Goal: Register for event/course

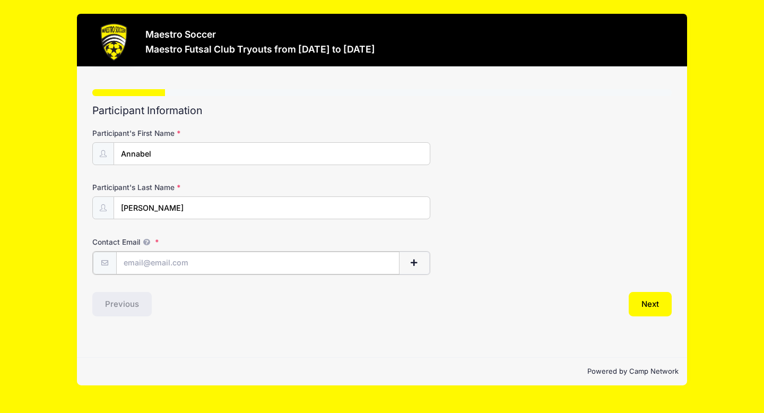
click at [237, 264] on input "Contact Email" at bounding box center [258, 263] width 284 height 23
type input "[PERSON_NAME][EMAIL_ADDRESS][DOMAIN_NAME]"
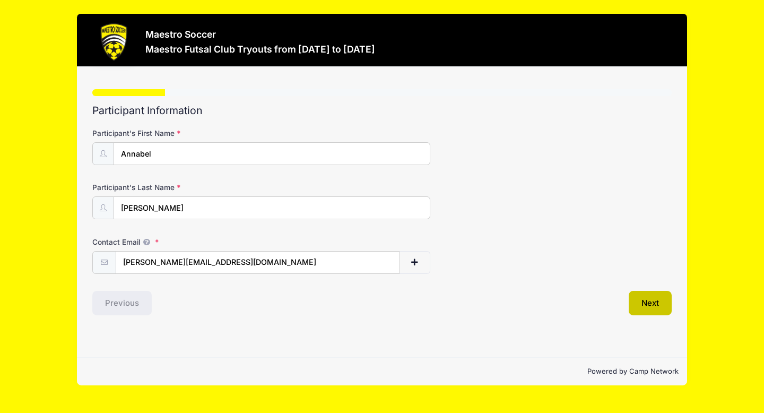
click at [649, 305] on button "Next" at bounding box center [650, 303] width 43 height 24
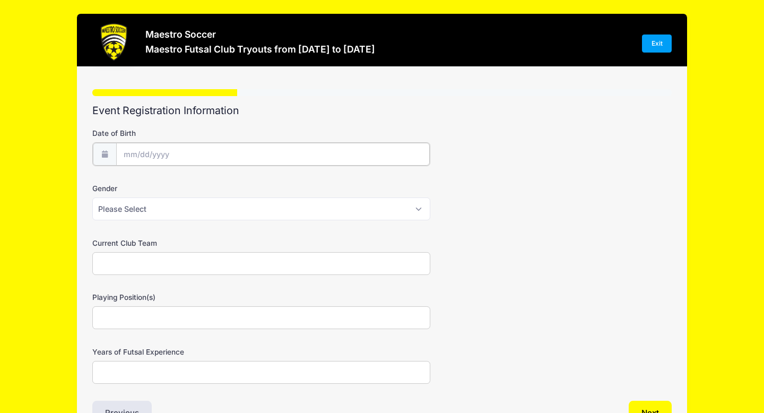
click at [301, 144] on input "Date of Birth" at bounding box center [273, 154] width 314 height 23
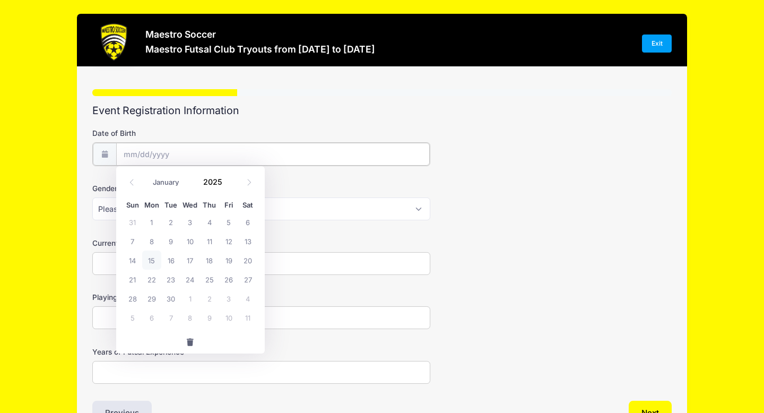
click at [149, 158] on input "Date of Birth" at bounding box center [273, 154] width 314 height 23
click at [131, 182] on icon at bounding box center [131, 182] width 7 height 7
click at [168, 183] on select "January February March April May June July August September October November De…" at bounding box center [171, 182] width 47 height 14
select select "2"
click at [193, 275] on span "19" at bounding box center [189, 279] width 19 height 19
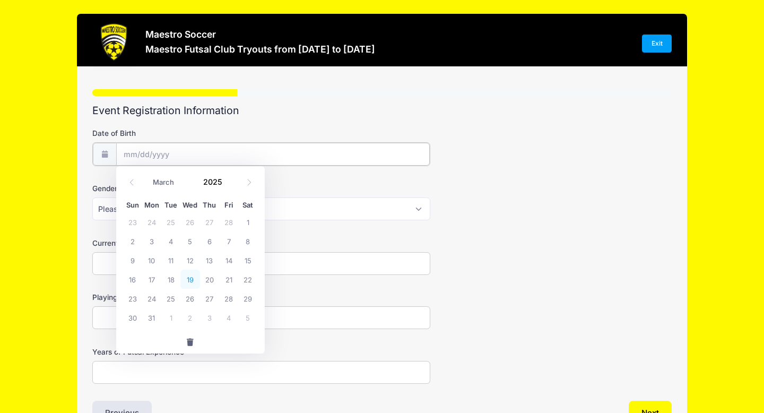
type input "03/19/2025"
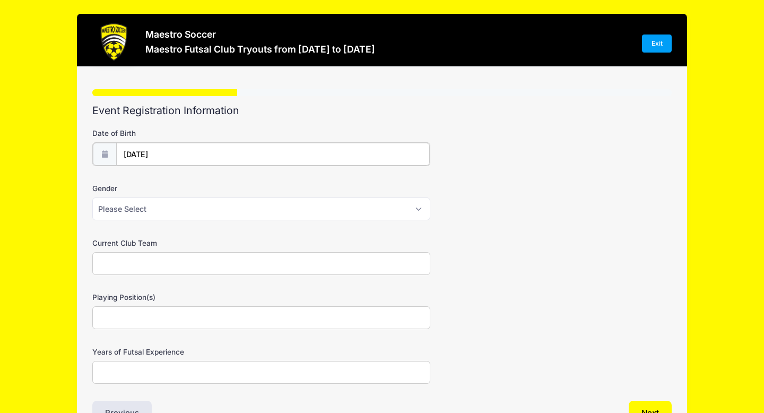
click at [197, 158] on input "03/19/2025" at bounding box center [273, 154] width 314 height 23
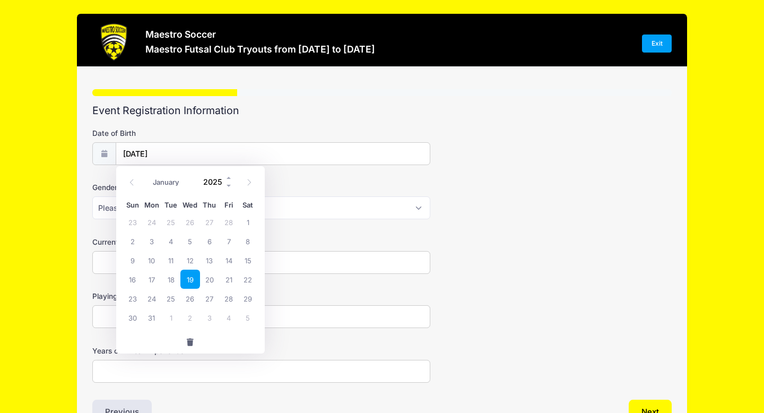
click at [214, 183] on input "2025" at bounding box center [216, 182] width 35 height 16
click at [230, 188] on span at bounding box center [229, 186] width 7 height 8
click at [230, 186] on span at bounding box center [229, 186] width 7 height 8
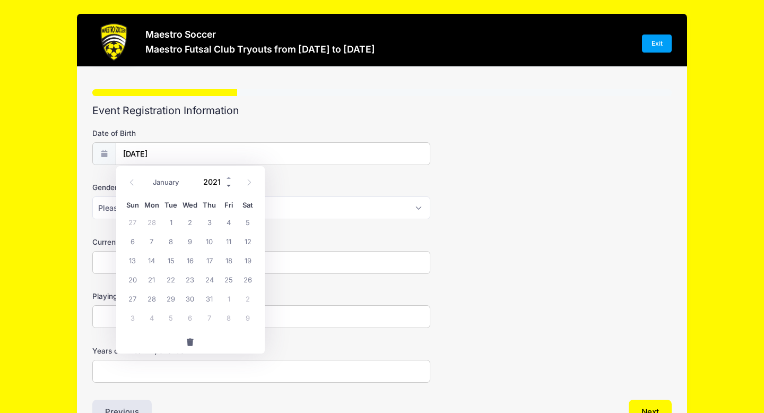
click at [230, 186] on span at bounding box center [229, 186] width 7 height 8
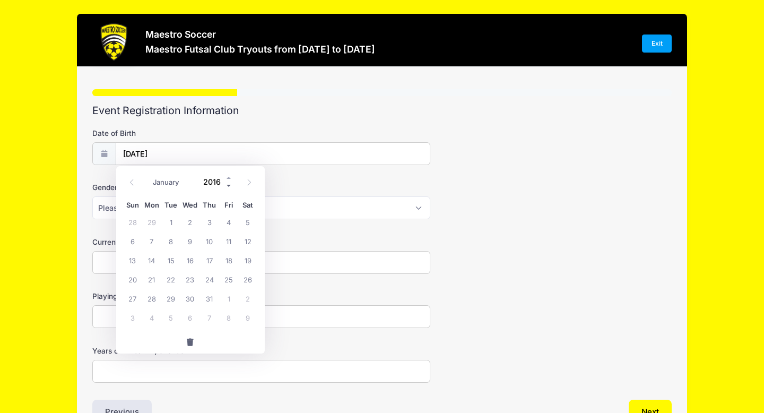
click at [230, 186] on span at bounding box center [229, 186] width 7 height 8
type input "2012"
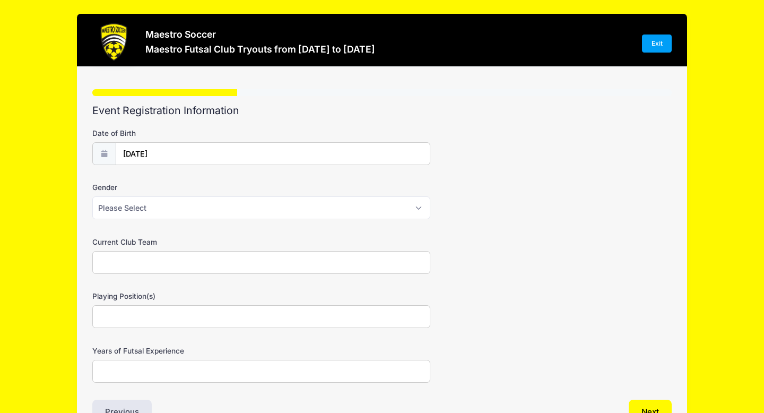
click at [300, 196] on div "Gender Please Select Male Female Prefer not to say" at bounding box center [382, 200] width 580 height 37
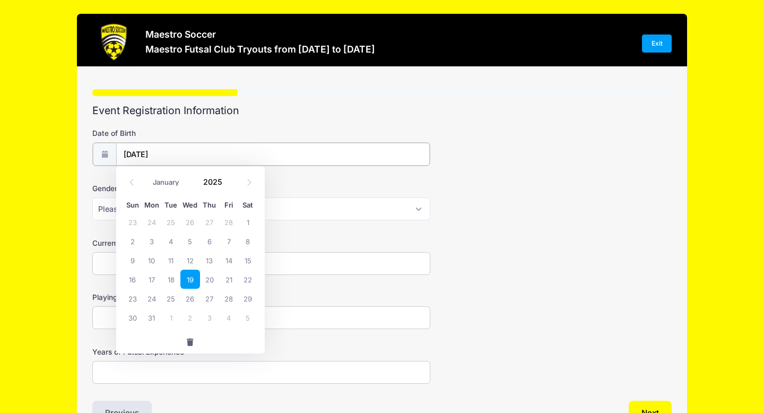
click at [194, 156] on input "03/19/2025" at bounding box center [273, 154] width 314 height 23
click at [226, 183] on span at bounding box center [229, 186] width 7 height 8
click at [211, 178] on input "2023" at bounding box center [216, 182] width 35 height 16
type input "2012"
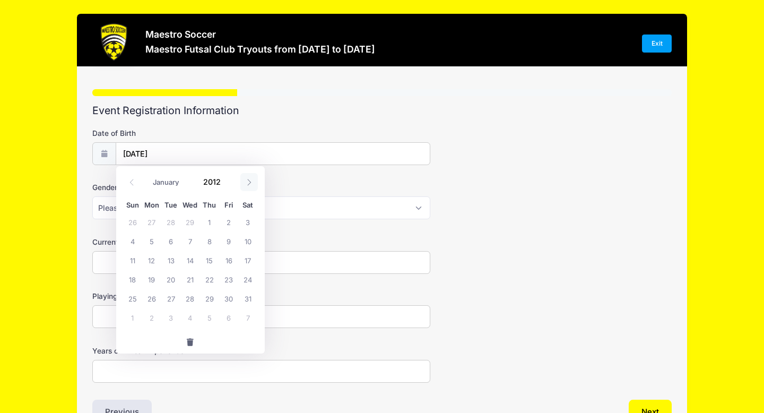
click at [250, 180] on icon at bounding box center [249, 182] width 7 height 7
click at [215, 184] on input "2012" at bounding box center [216, 182] width 35 height 16
click at [253, 179] on span at bounding box center [249, 182] width 18 height 18
click at [133, 179] on icon at bounding box center [131, 182] width 7 height 7
click at [173, 179] on select "January February March April May June July August September October November De…" at bounding box center [171, 182] width 47 height 14
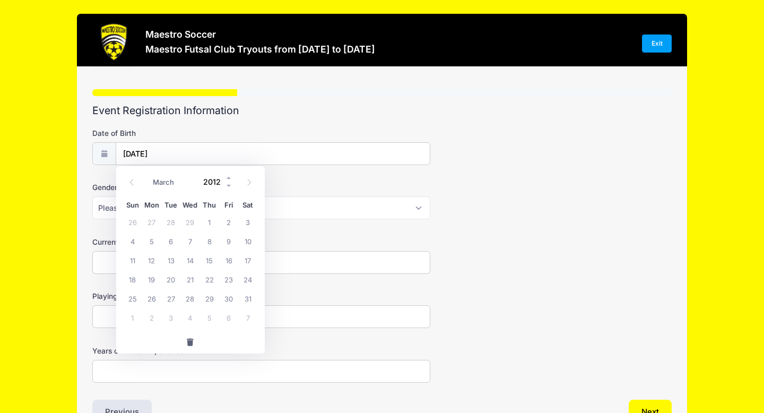
click at [214, 183] on input "2012" at bounding box center [216, 182] width 35 height 16
click at [246, 179] on icon at bounding box center [249, 182] width 7 height 7
click at [128, 183] on icon at bounding box center [131, 182] width 7 height 7
select select "2"
click at [218, 182] on input "2012" at bounding box center [216, 182] width 35 height 16
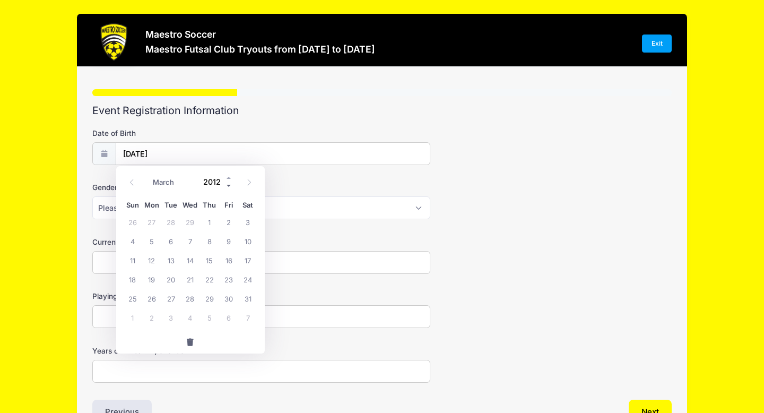
click at [231, 185] on span at bounding box center [229, 186] width 7 height 8
click at [228, 176] on span at bounding box center [229, 178] width 7 height 8
type input "2012"
drag, startPoint x: 151, startPoint y: 258, endPoint x: 148, endPoint y: 281, distance: 23.5
click at [148, 281] on div "26 27 28 29 1 2 3 4 5 6 7 8 9 10 11 12 13 14 15 16 17 18 19 20 21 22 23 24 25 2…" at bounding box center [190, 269] width 135 height 115
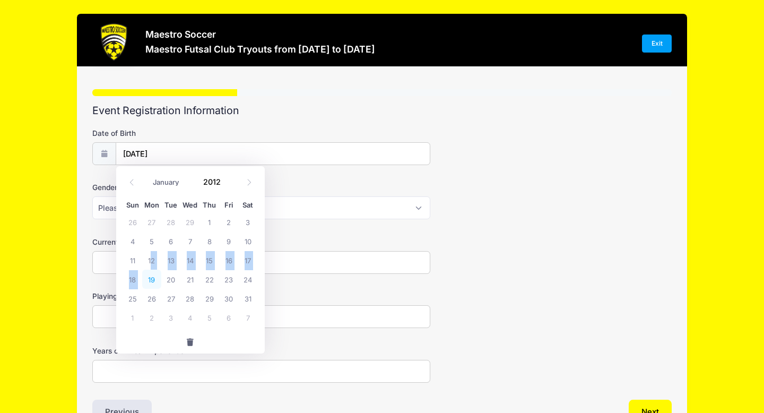
click at [148, 281] on span "19" at bounding box center [151, 279] width 19 height 19
type input "03/19/2012"
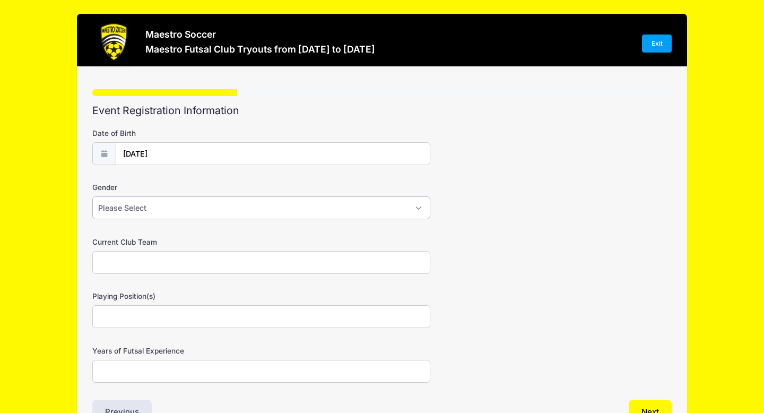
click at [176, 217] on select "Please Select Male Female Prefer not to say" at bounding box center [261, 207] width 338 height 23
select select "Female"
click at [181, 261] on input "Current Club Team" at bounding box center [261, 262] width 338 height 23
type input "Legacy Black"
click at [197, 315] on input "Playing Position(s)" at bounding box center [261, 316] width 338 height 23
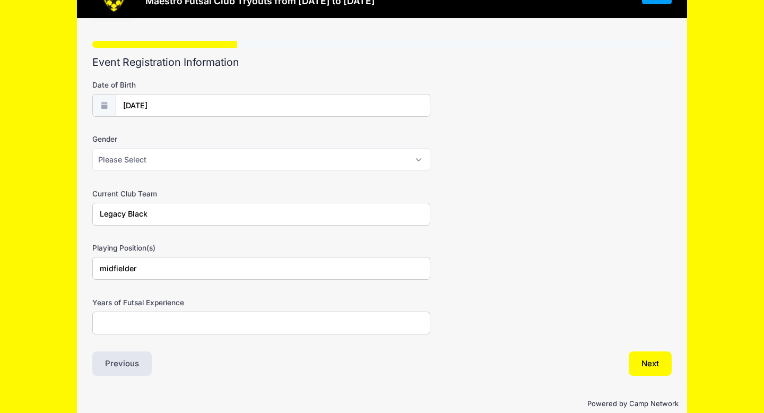
scroll to position [66, 0]
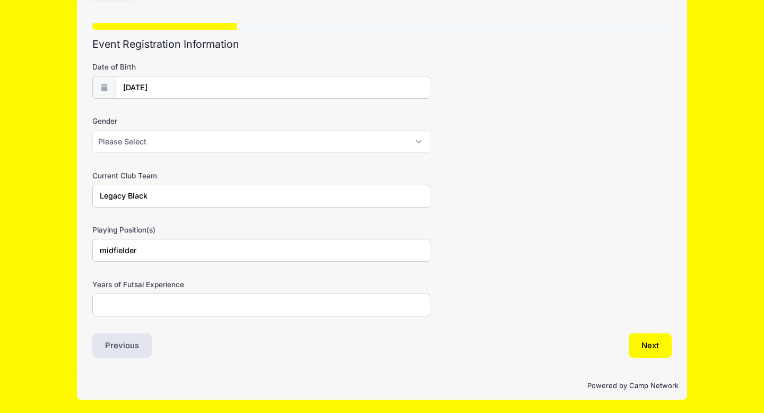
type input "midfielder"
click at [161, 303] on input "Years of Futsal Experience" at bounding box center [261, 305] width 338 height 23
type input "1"
click at [668, 350] on button "Next" at bounding box center [650, 345] width 43 height 24
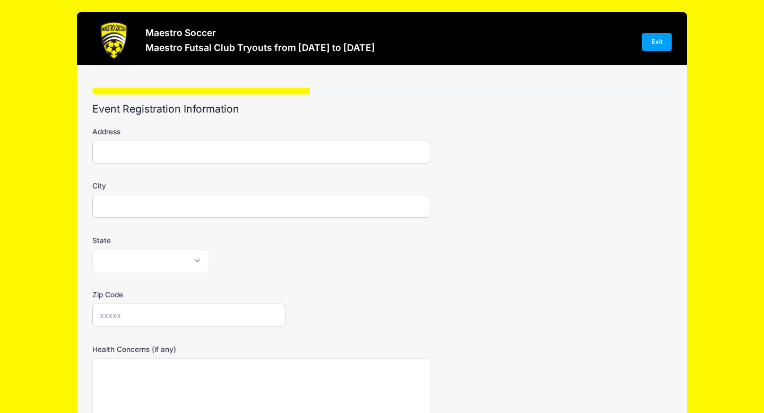
scroll to position [0, 0]
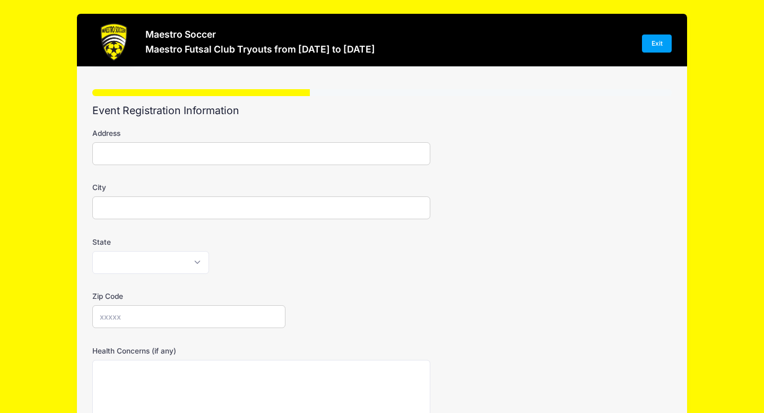
click at [178, 162] on input "Address" at bounding box center [261, 153] width 338 height 23
type input "97 Juniper Way"
type input "Basking Ridge"
select select "NJ"
type input "07920"
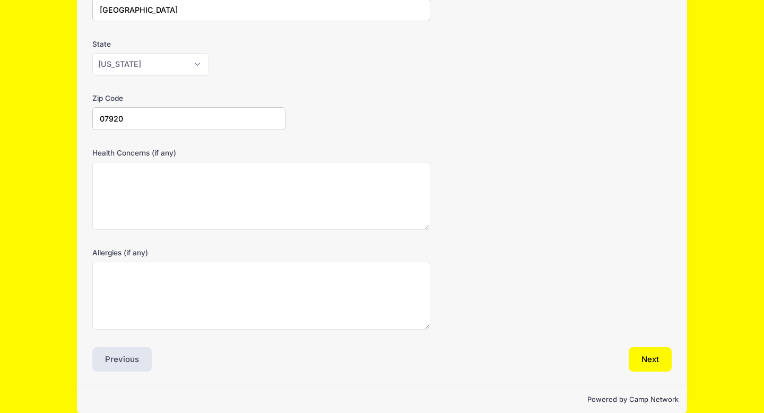
scroll to position [203, 0]
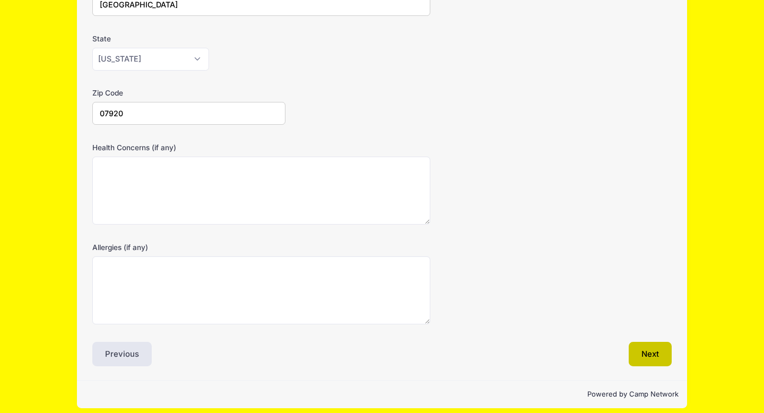
click at [649, 359] on button "Next" at bounding box center [650, 354] width 43 height 24
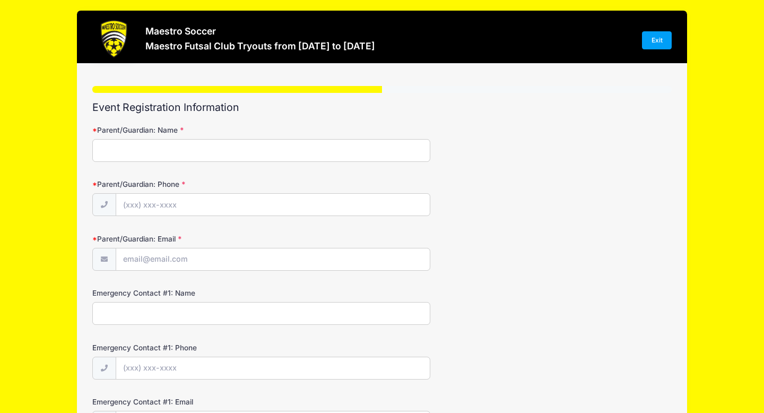
scroll to position [0, 0]
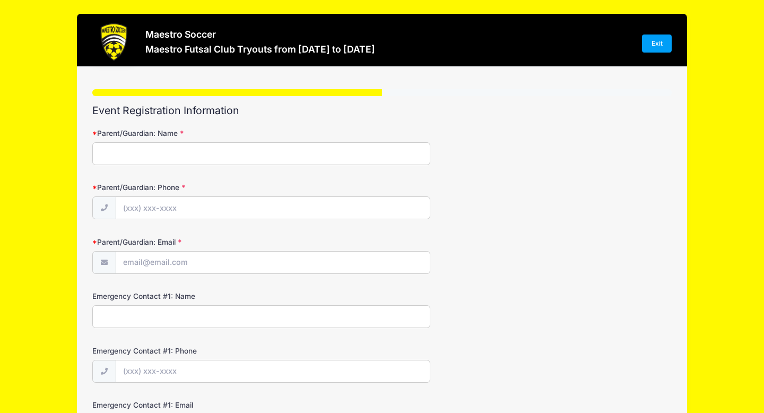
click at [149, 147] on input "Parent/Guardian: Name" at bounding box center [261, 153] width 338 height 23
type input "Colleen Klanchnik"
type input "(412) 427-9593"
type input "[PERSON_NAME][EMAIL_ADDRESS][DOMAIN_NAME]"
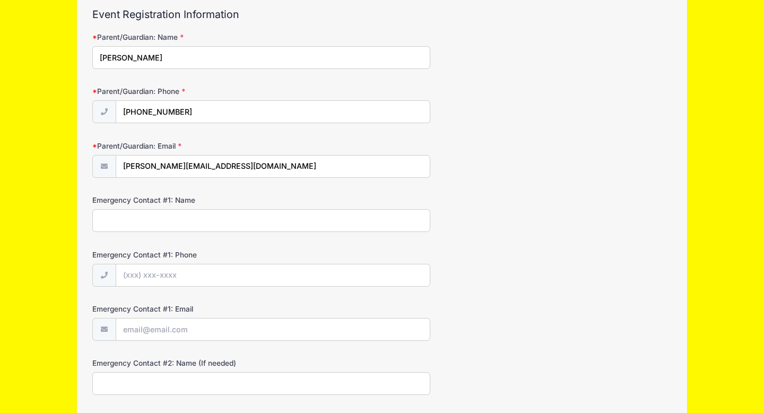
scroll to position [97, 0]
click at [194, 217] on input "Emergency Contact #1: Name" at bounding box center [261, 219] width 338 height 23
click at [226, 225] on input "Matthew" at bounding box center [261, 219] width 338 height 23
type input "Matthew Leis"
click at [210, 270] on input "Emergency Contact #1: Phone" at bounding box center [273, 274] width 314 height 23
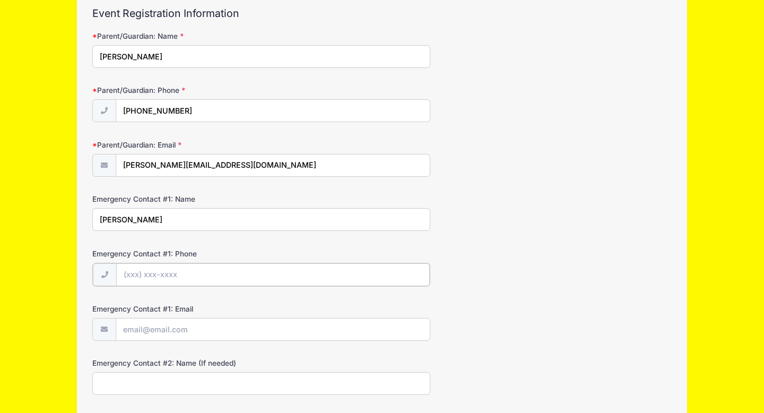
type input "(718) 986-3373"
click at [210, 326] on input "Emergency Contact #1: Email" at bounding box center [273, 328] width 314 height 23
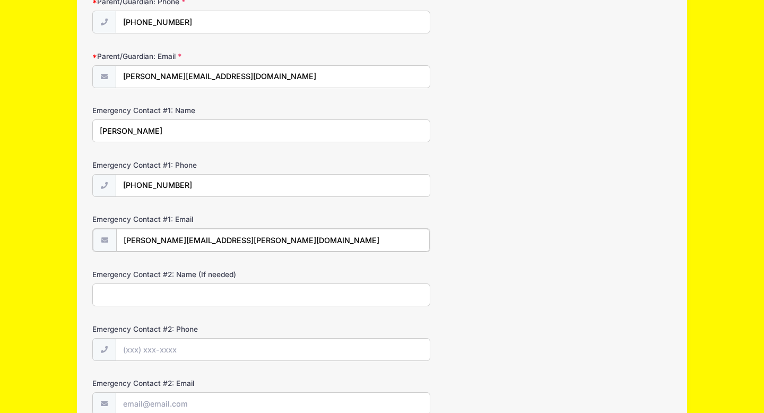
scroll to position [186, 0]
type input "matthew.leis@gmail.com"
click at [183, 296] on input "Emergency Contact #2: Name (If needed)" at bounding box center [261, 293] width 338 height 23
type input "Dale Klanchnik"
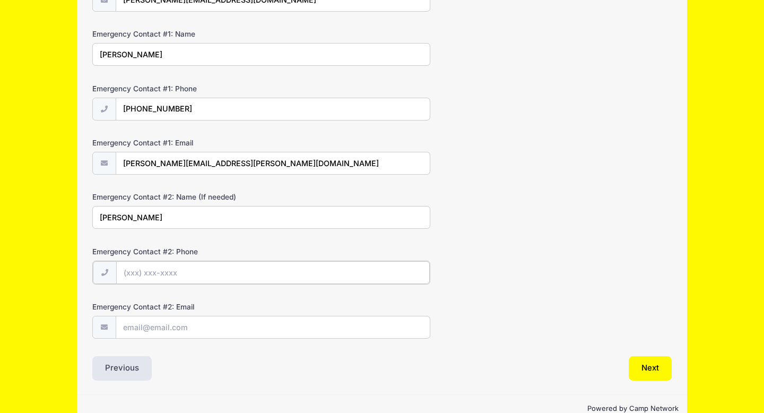
scroll to position [266, 0]
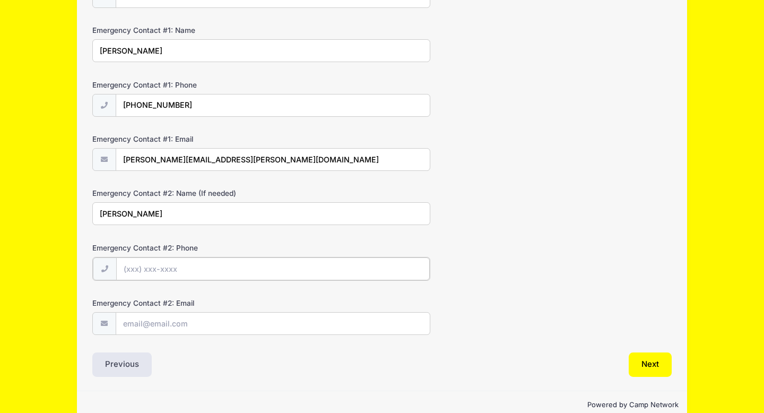
click at [173, 270] on input "Emergency Contact #2: Phone" at bounding box center [273, 268] width 314 height 23
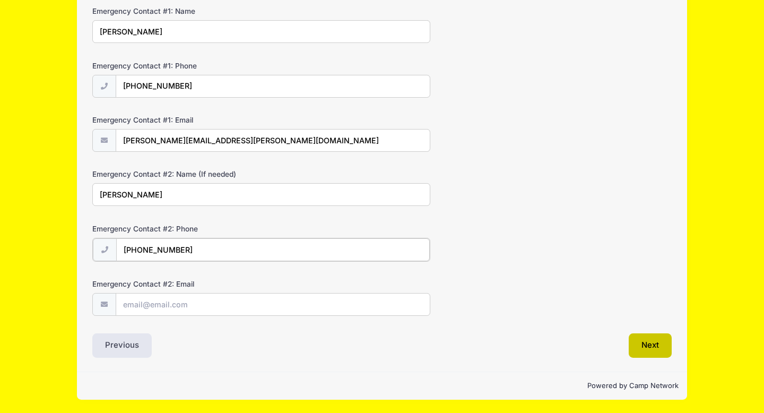
type input "(973) 996-5436"
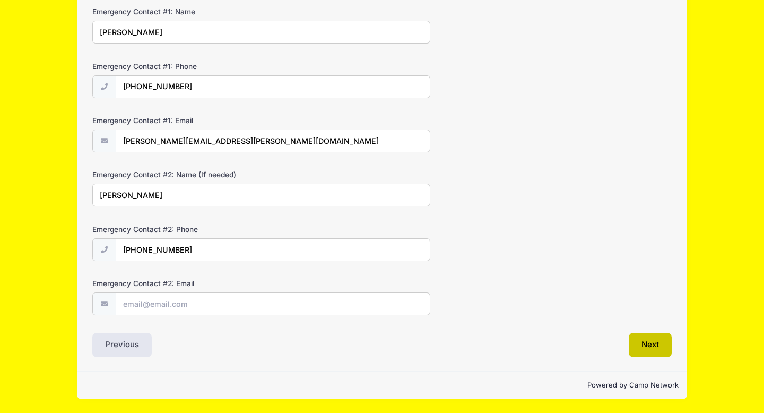
scroll to position [284, 0]
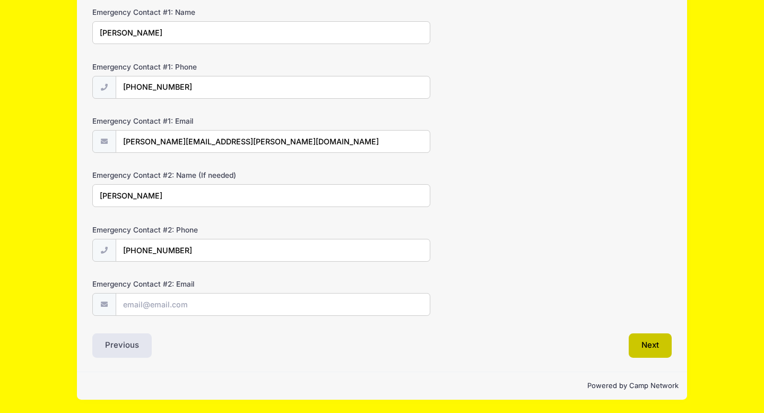
click at [651, 344] on button "Next" at bounding box center [650, 345] width 43 height 24
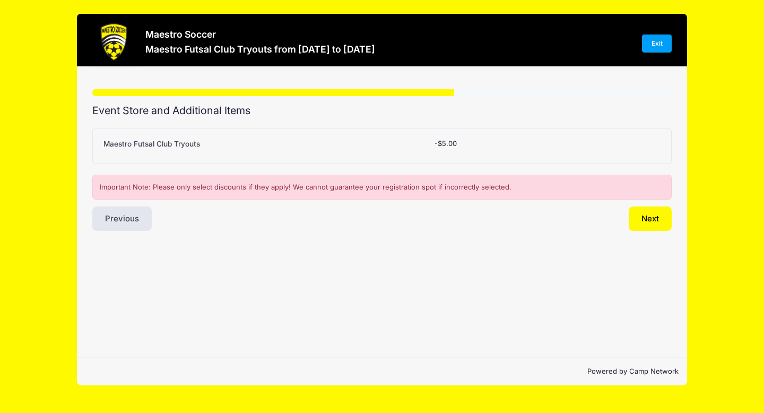
scroll to position [0, 0]
click at [645, 220] on button "Next" at bounding box center [650, 218] width 43 height 24
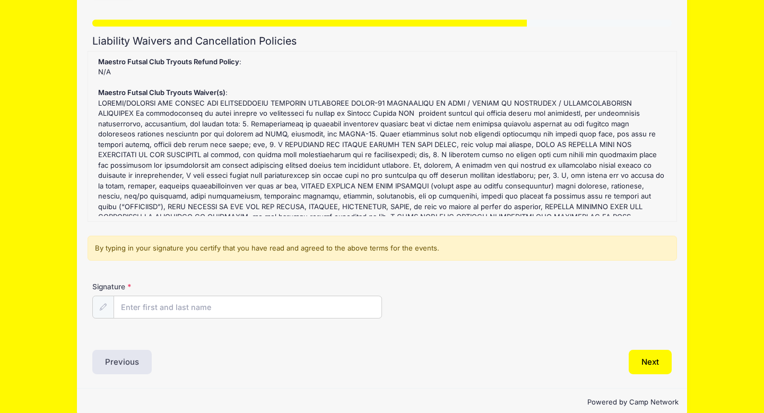
scroll to position [86, 0]
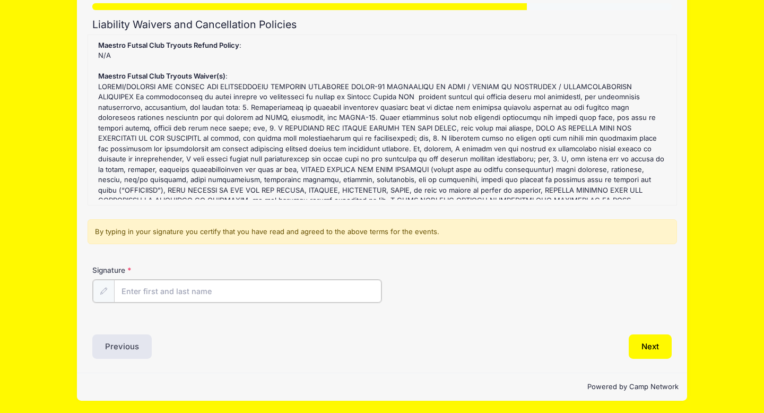
click at [280, 291] on input "Signature" at bounding box center [248, 291] width 268 height 23
type input "Colleen A Klanchnik"
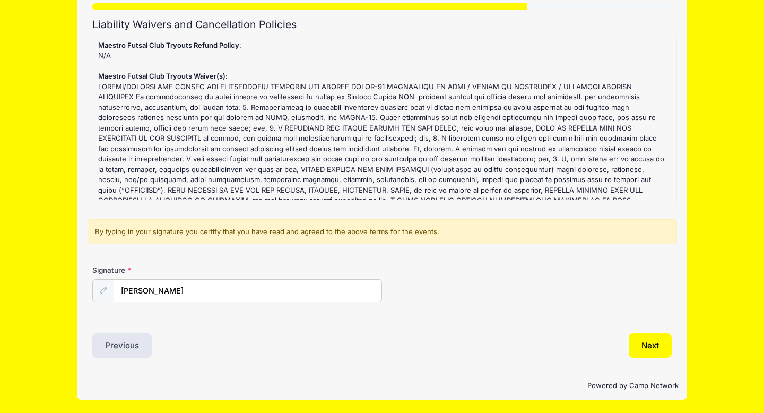
click at [518, 311] on div "Signature Colleen A Klanchnik" at bounding box center [383, 292] width 590 height 54
click at [642, 346] on button "Next" at bounding box center [650, 345] width 43 height 24
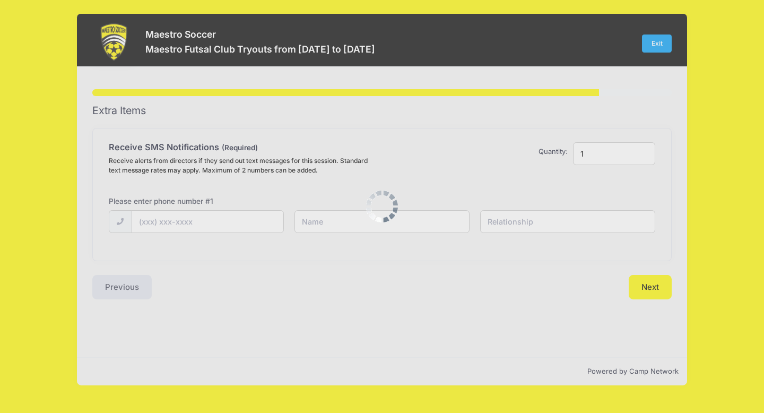
scroll to position [0, 0]
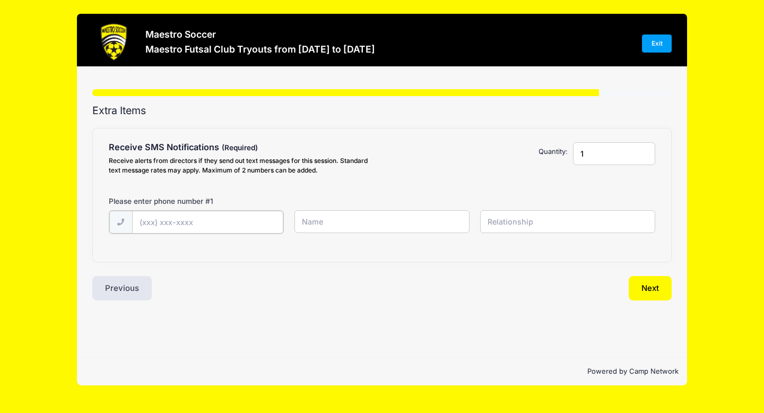
click at [208, 220] on input "text" at bounding box center [207, 222] width 151 height 23
type input "(412) 427-9593"
type input "Colleen Klanchnik"
click at [532, 223] on input "text" at bounding box center [568, 221] width 176 height 23
type input "mom"
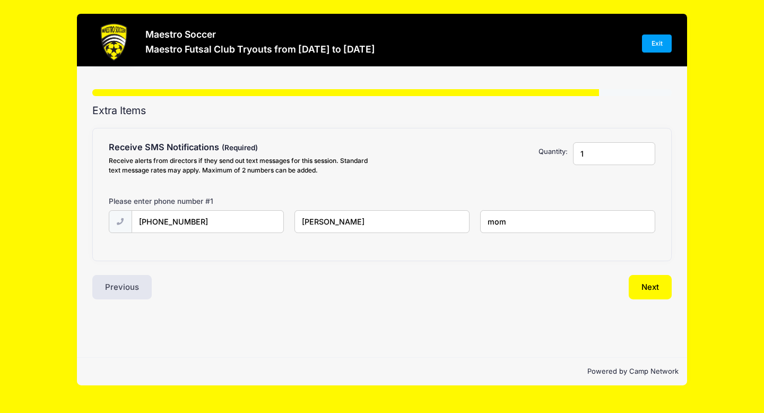
drag, startPoint x: 611, startPoint y: 153, endPoint x: 536, endPoint y: 149, distance: 76.0
click at [536, 149] on div "Receive SMS Notifications Receive alerts from directors if they send out text m…" at bounding box center [383, 160] width 558 height 37
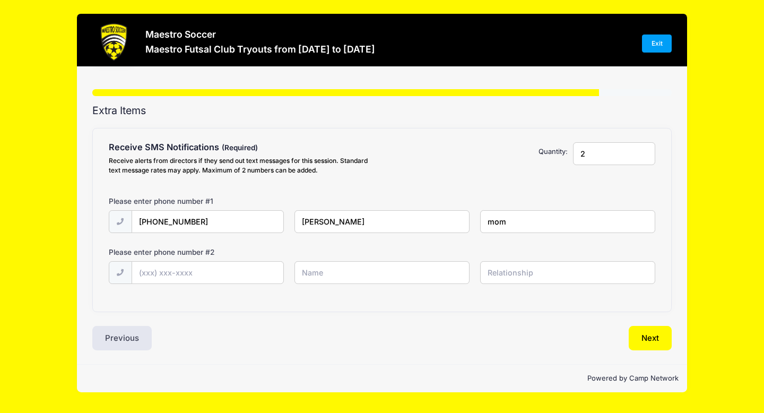
type input "2"
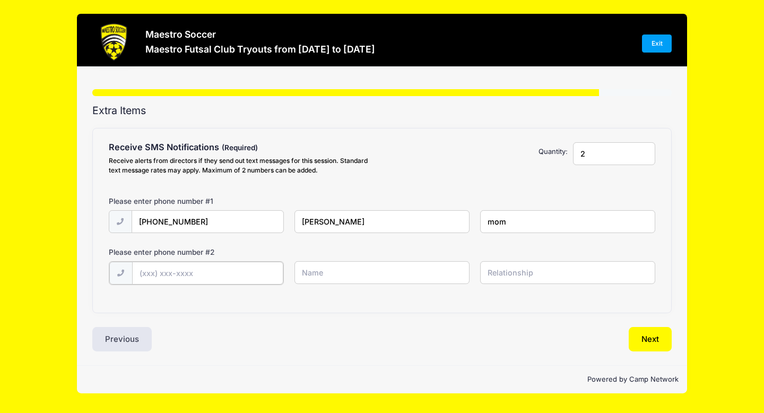
click at [169, 274] on input "text" at bounding box center [207, 273] width 151 height 23
type input "(908) 279-2226"
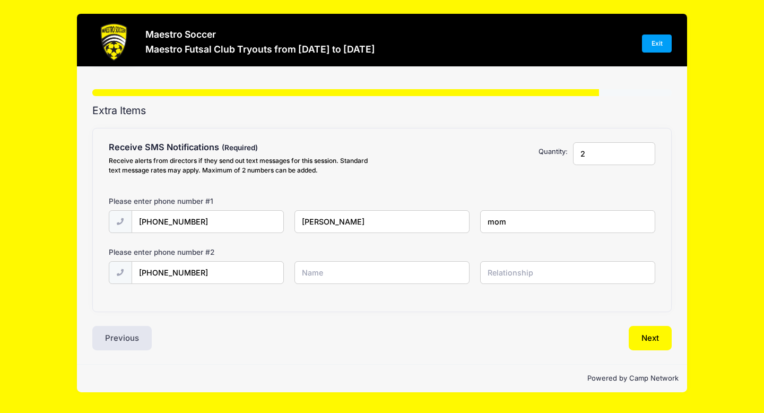
click at [310, 266] on input "text" at bounding box center [383, 272] width 176 height 23
type input "Annabel Leis"
type input "player"
click at [657, 338] on button "Next" at bounding box center [650, 338] width 43 height 24
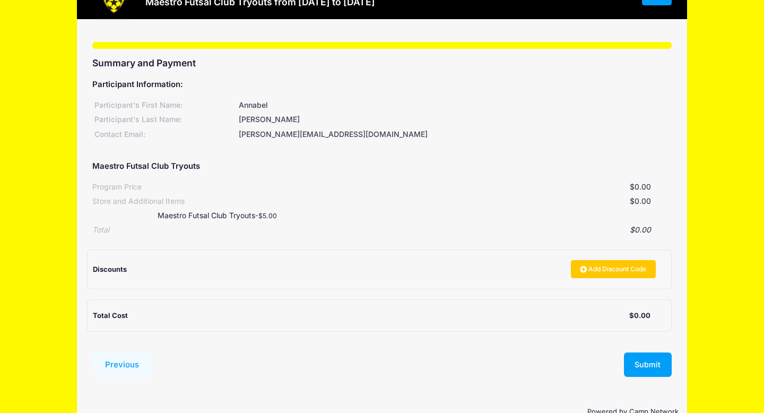
scroll to position [64, 0]
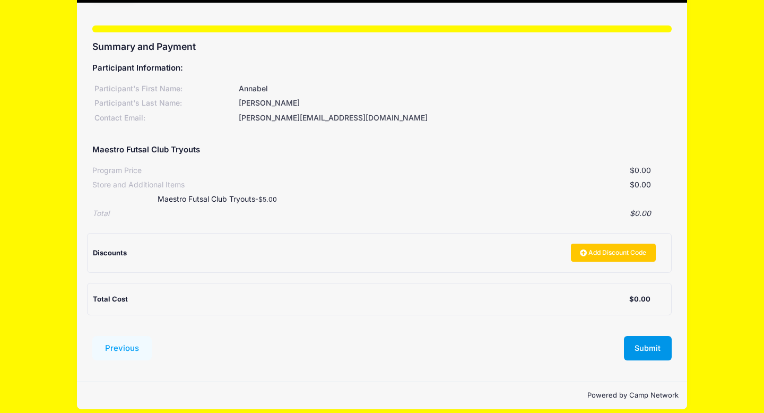
click at [655, 348] on button "Submit" at bounding box center [648, 348] width 48 height 24
